Goal: Navigation & Orientation: Find specific page/section

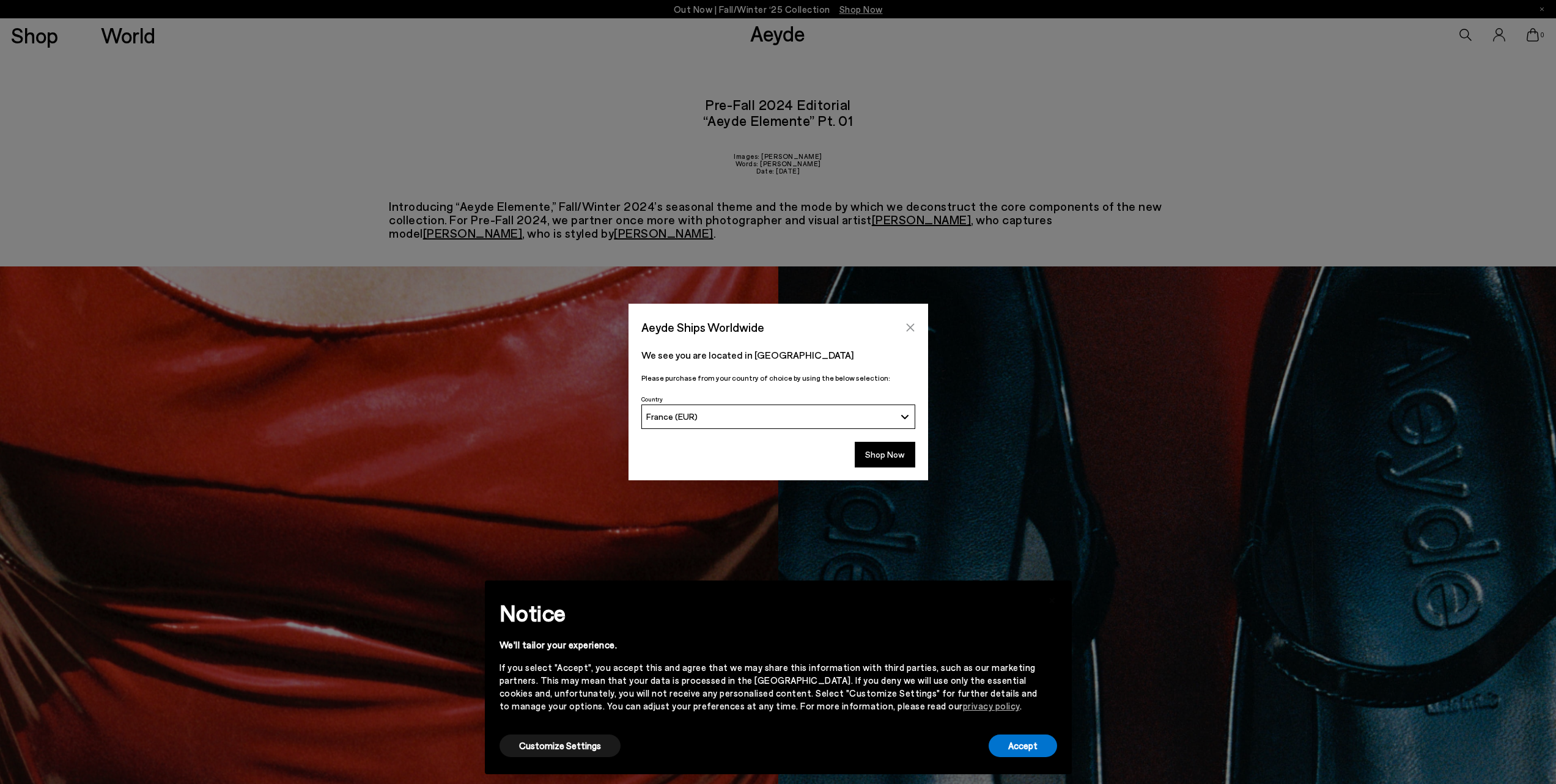
click at [916, 325] on button "Close" at bounding box center [910, 328] width 18 height 18
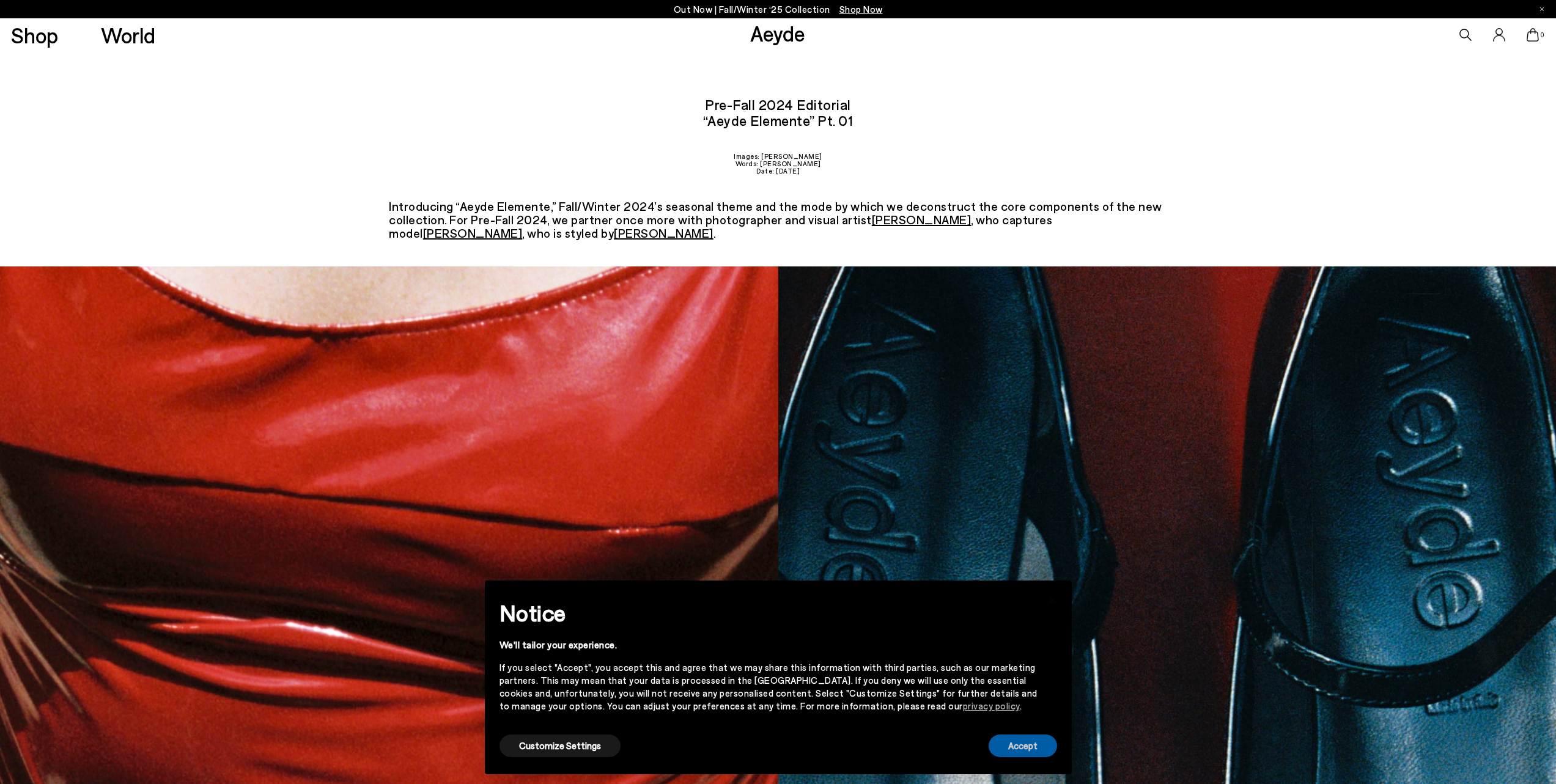
click at [1033, 744] on button "Accept" at bounding box center [1023, 746] width 69 height 23
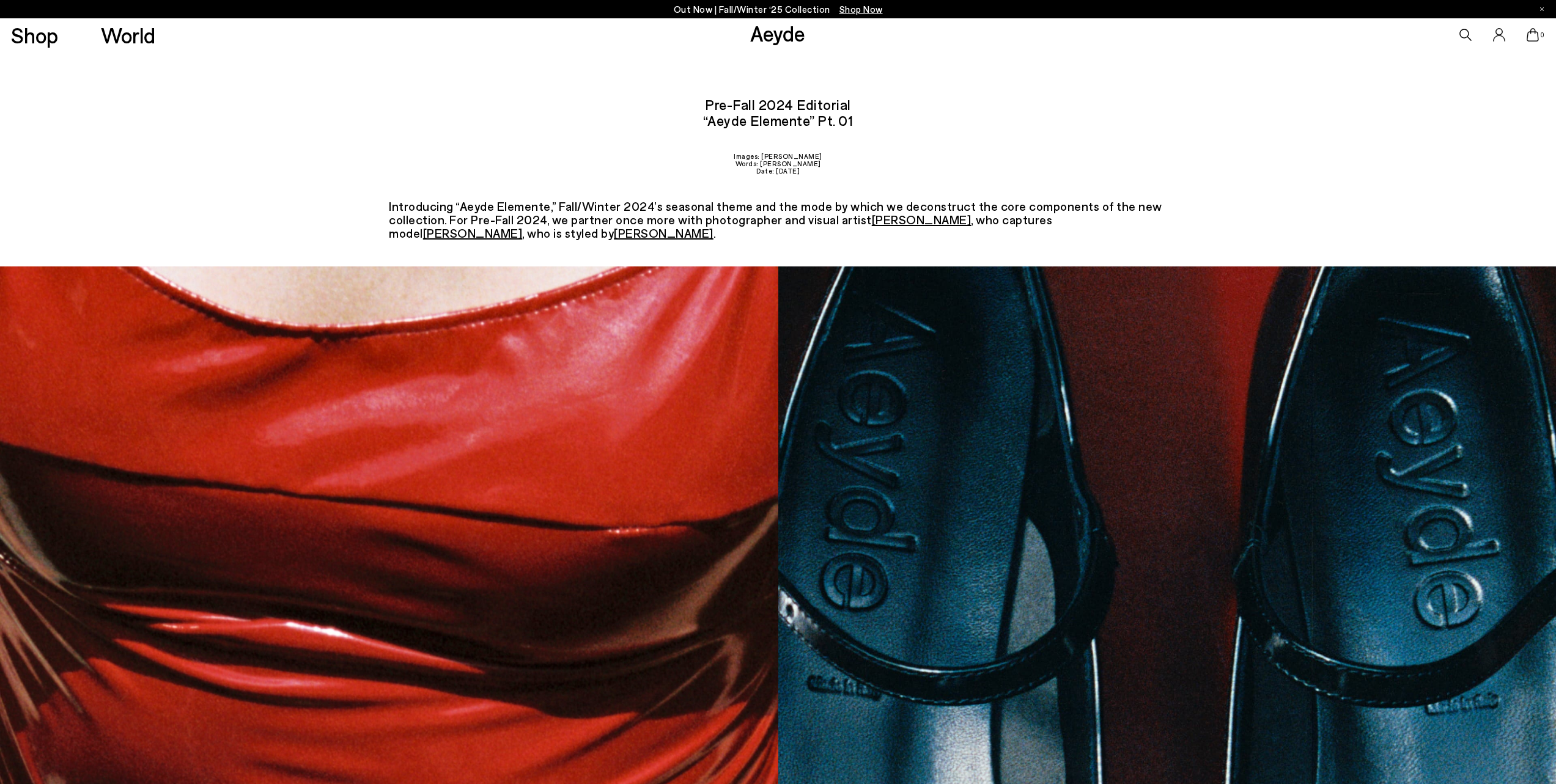
scroll to position [10, 0]
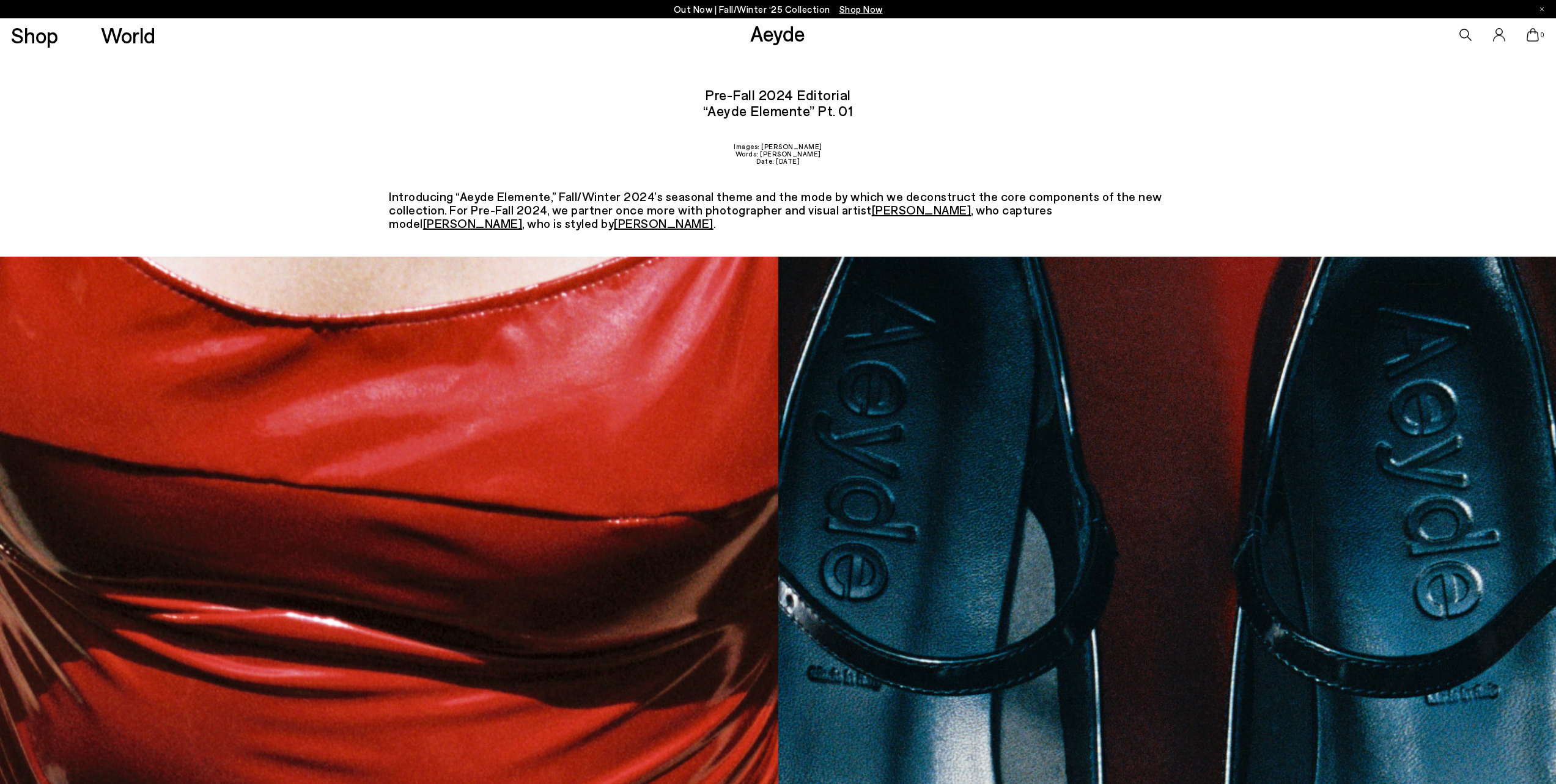
click at [897, 211] on u "Vitali Gelwich" at bounding box center [921, 209] width 99 height 14
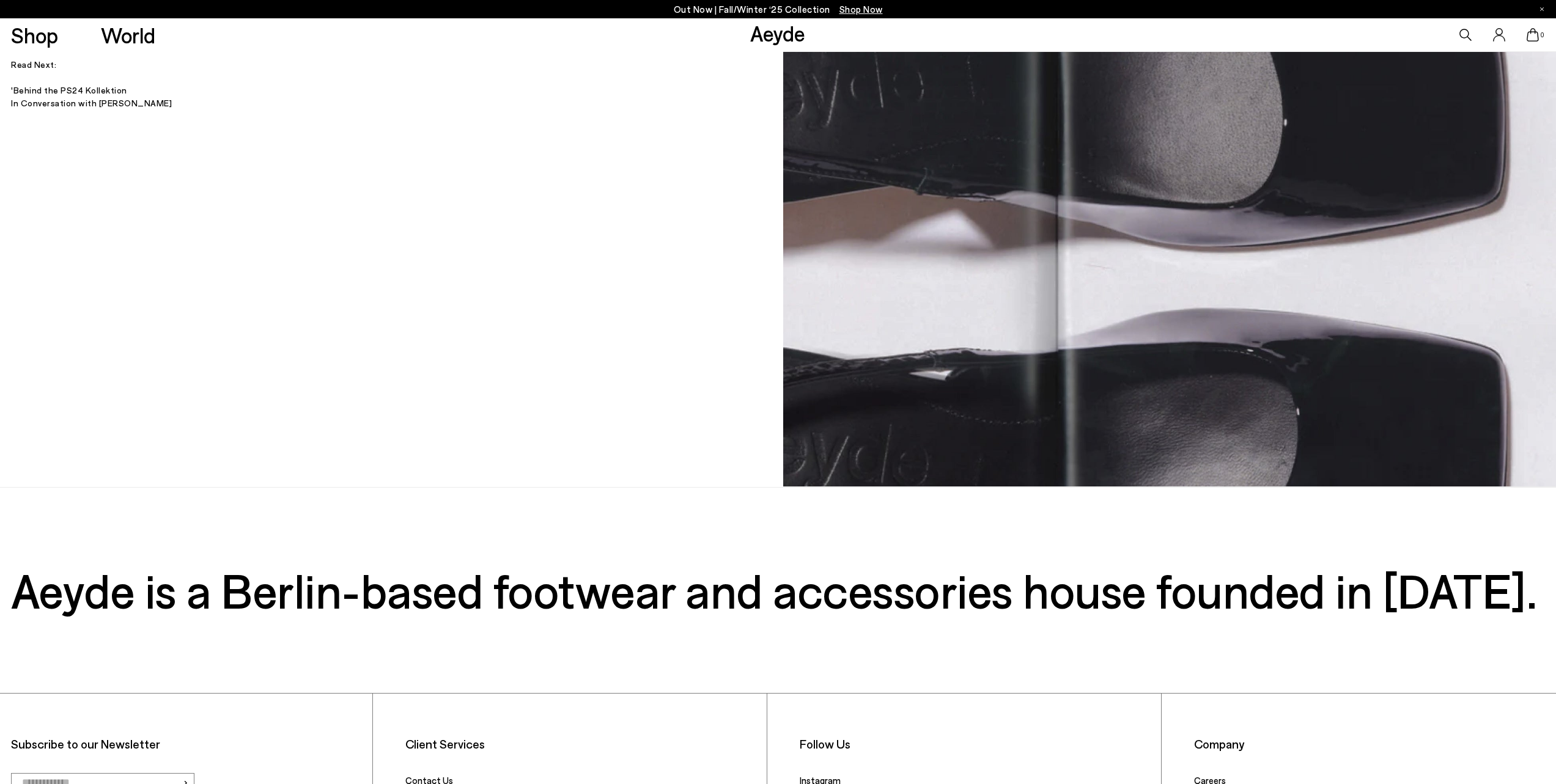
scroll to position [7118, 0]
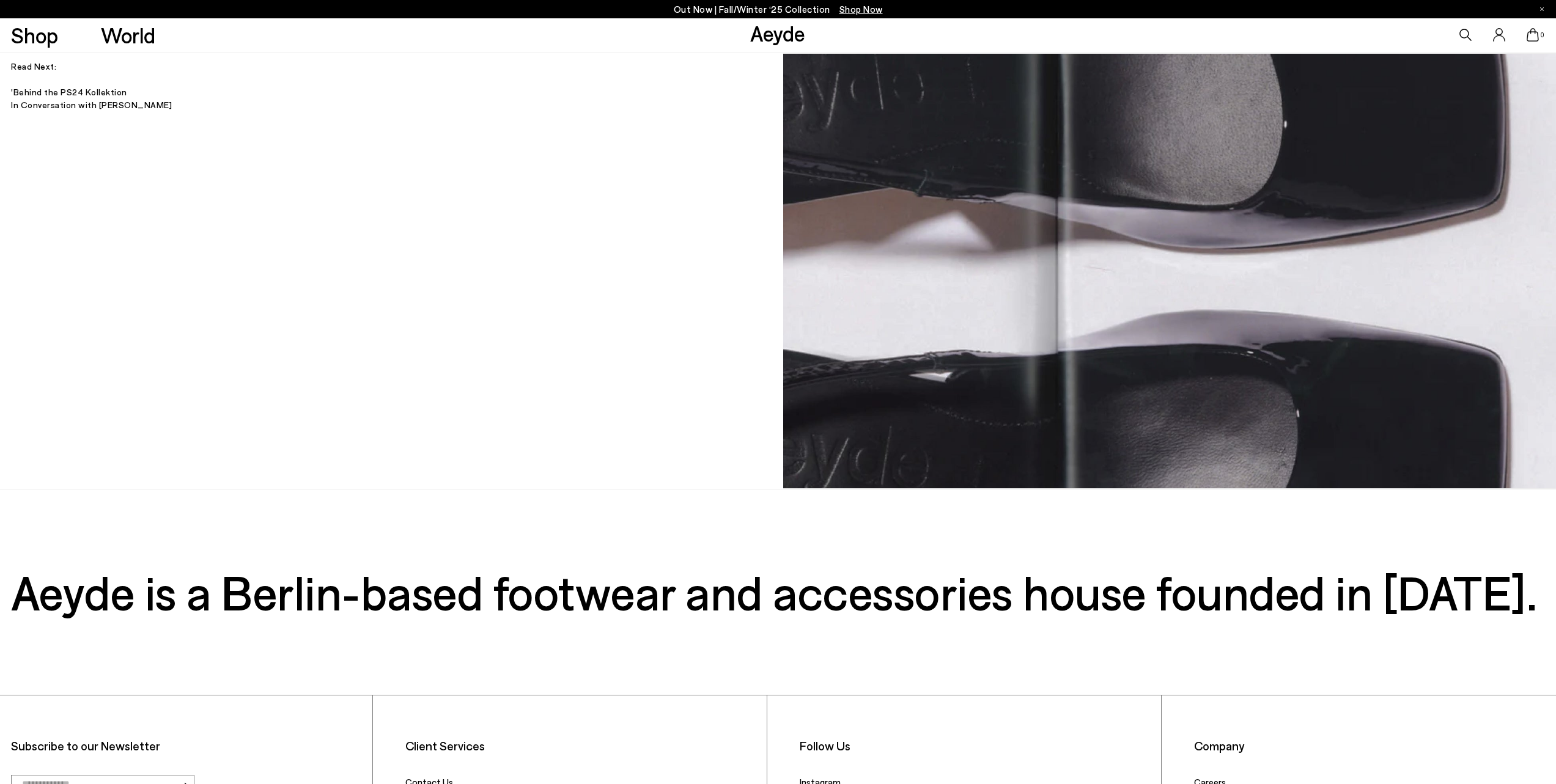
click at [777, 33] on link "Aeyde" at bounding box center [778, 33] width 55 height 26
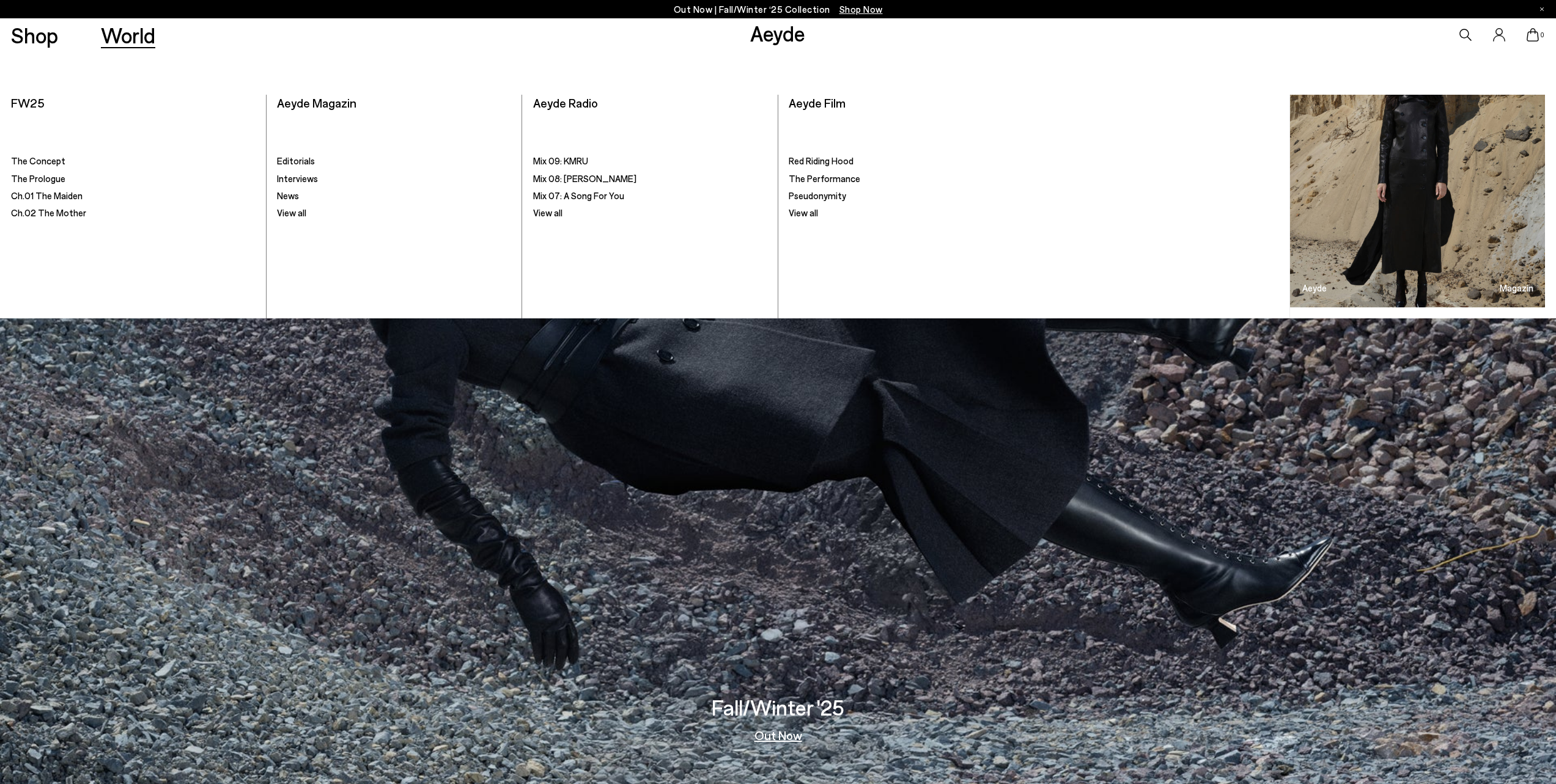
click at [118, 31] on link "World" at bounding box center [128, 35] width 55 height 21
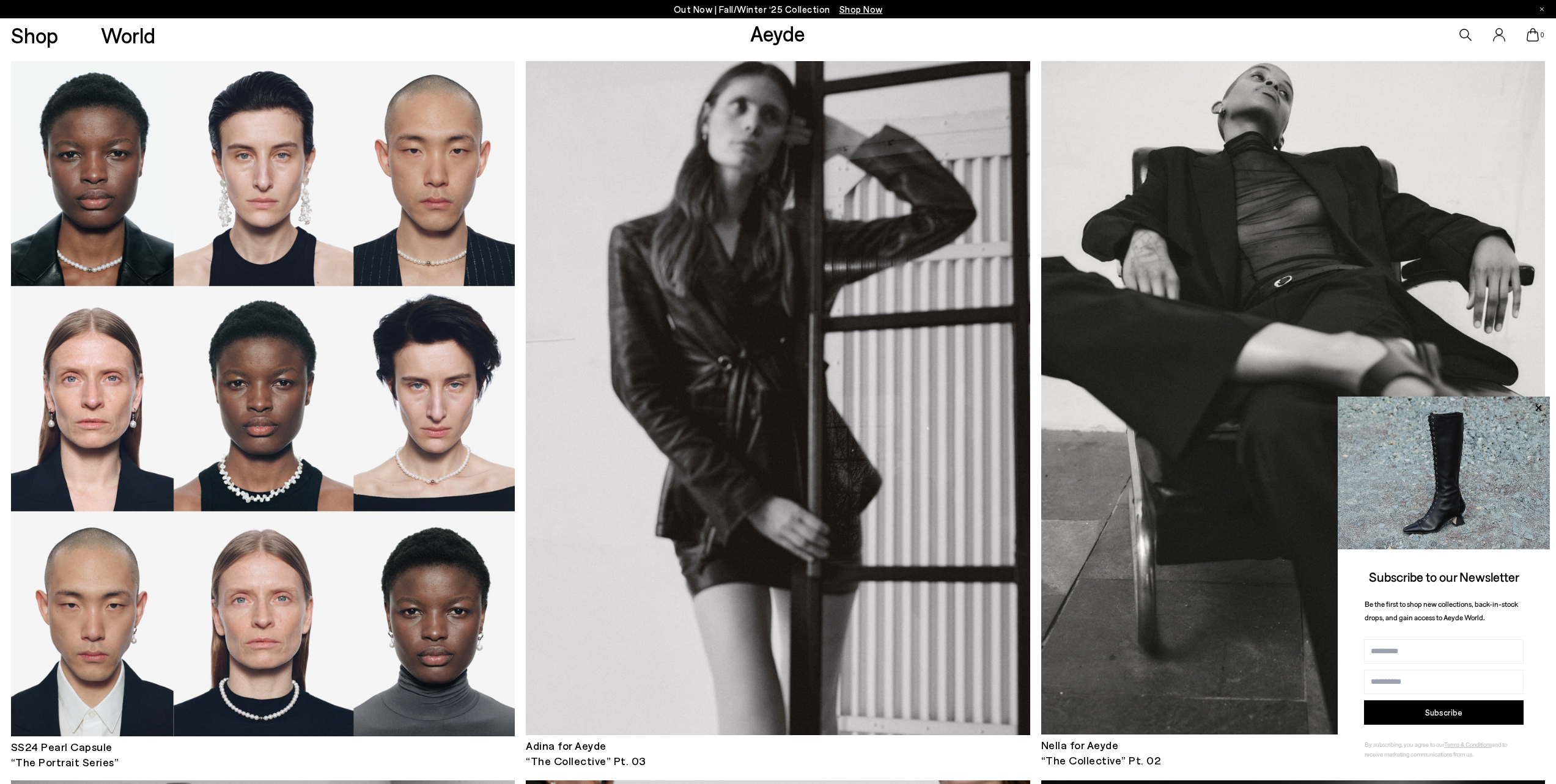
scroll to position [6560, 0]
